Goal: Task Accomplishment & Management: Use online tool/utility

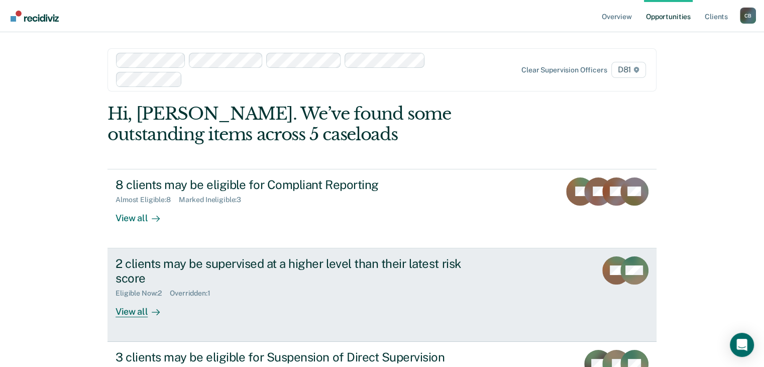
click at [142, 306] on div "View all" at bounding box center [144, 307] width 56 height 20
